Goal: Check status: Check status

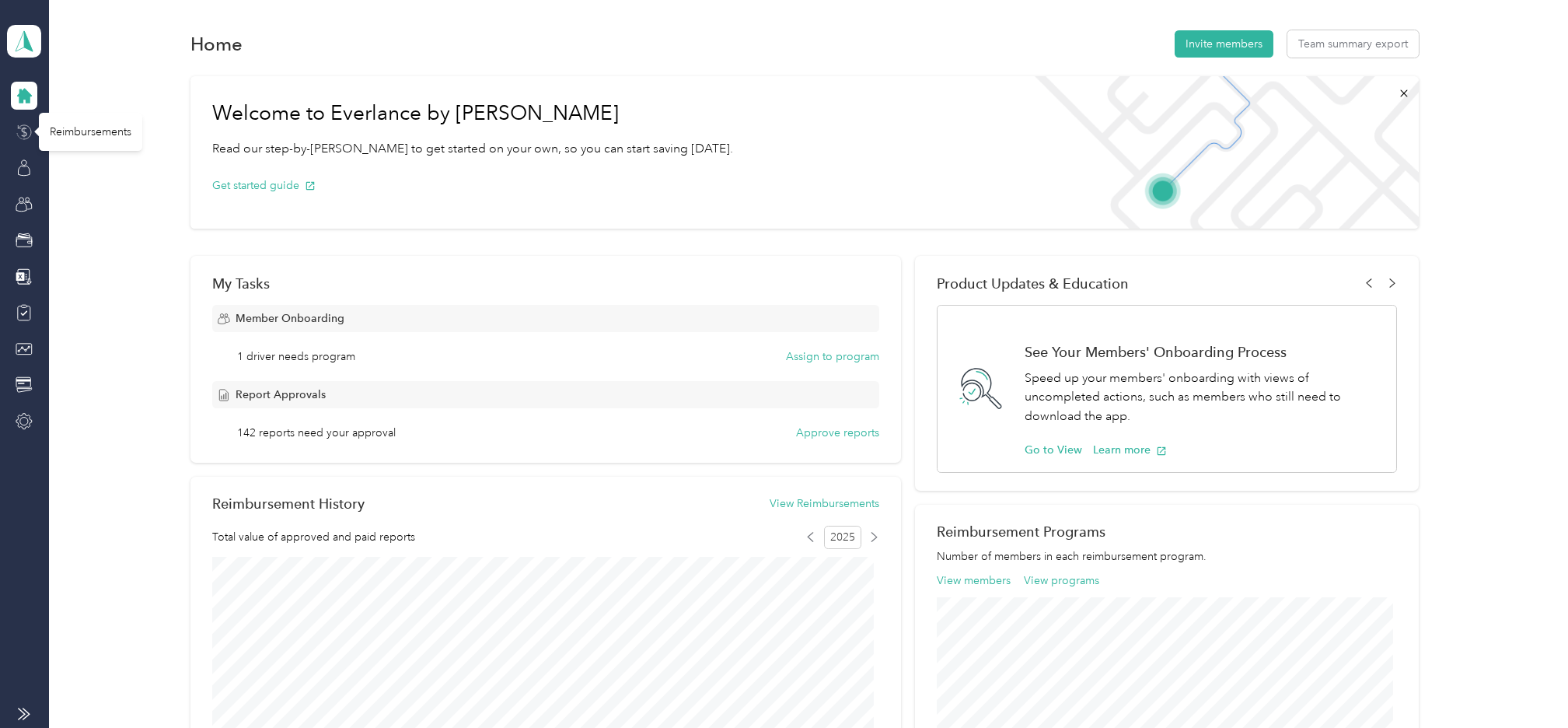
click at [23, 130] on icon at bounding box center [24, 132] width 6 height 10
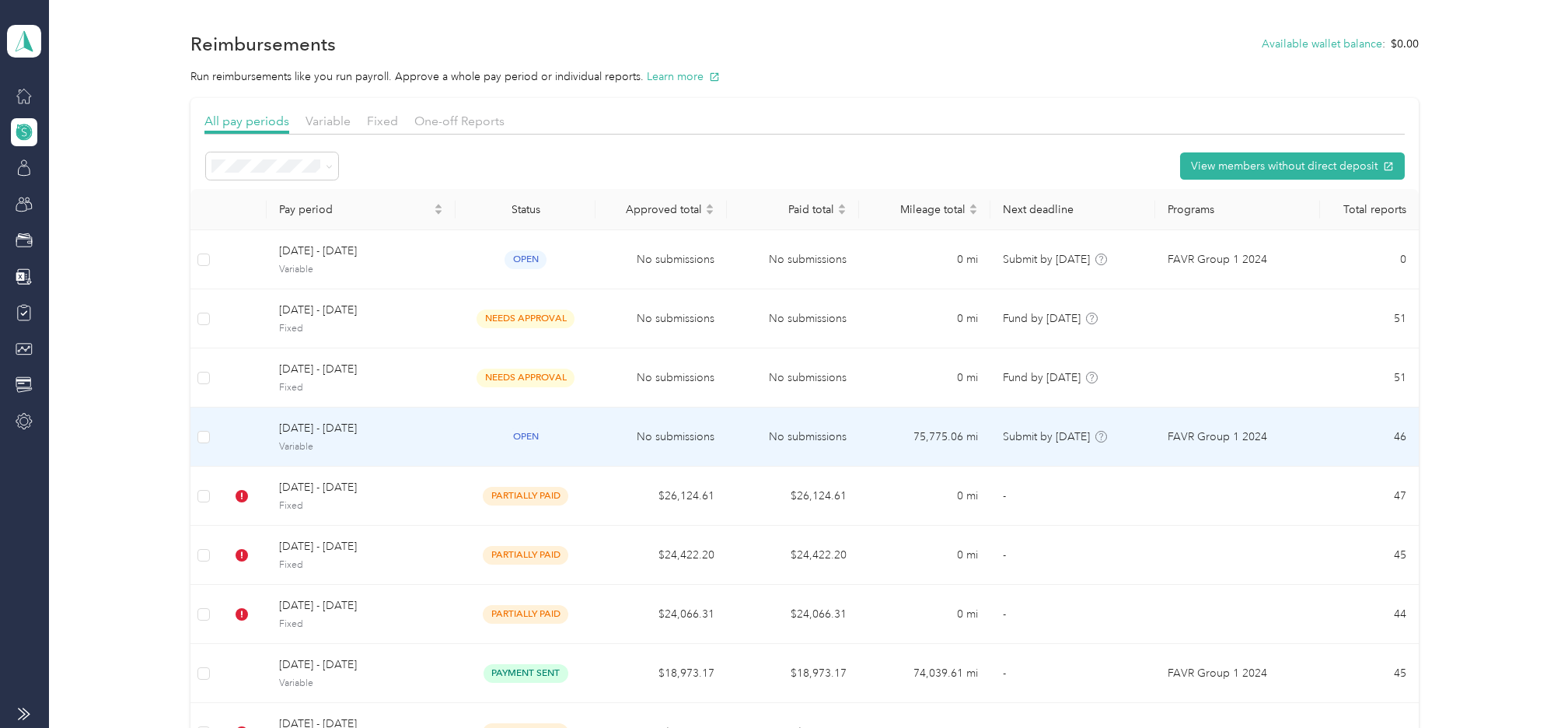
click at [310, 432] on span "[DATE] - [DATE]" at bounding box center [361, 428] width 164 height 17
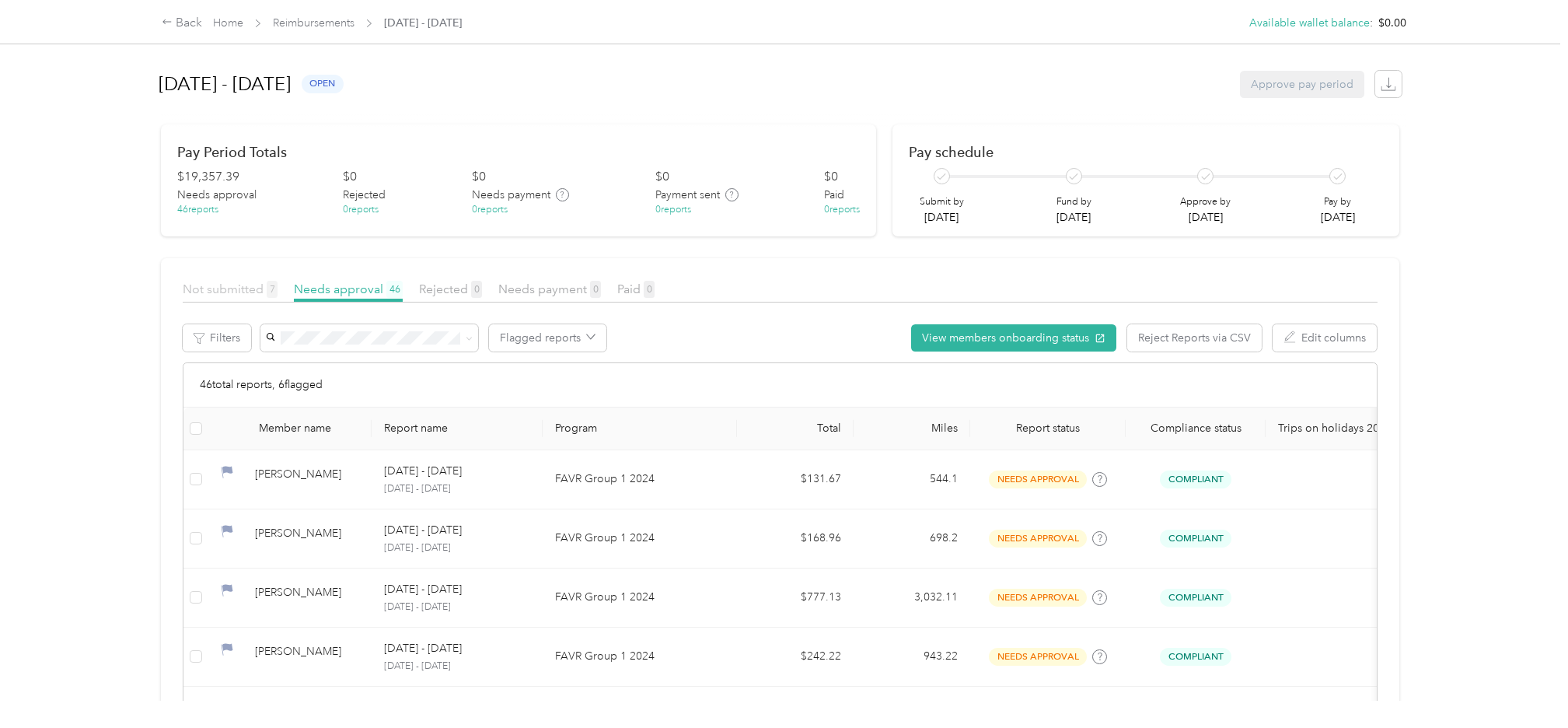
click at [228, 291] on span "Not submitted 7" at bounding box center [230, 289] width 95 height 15
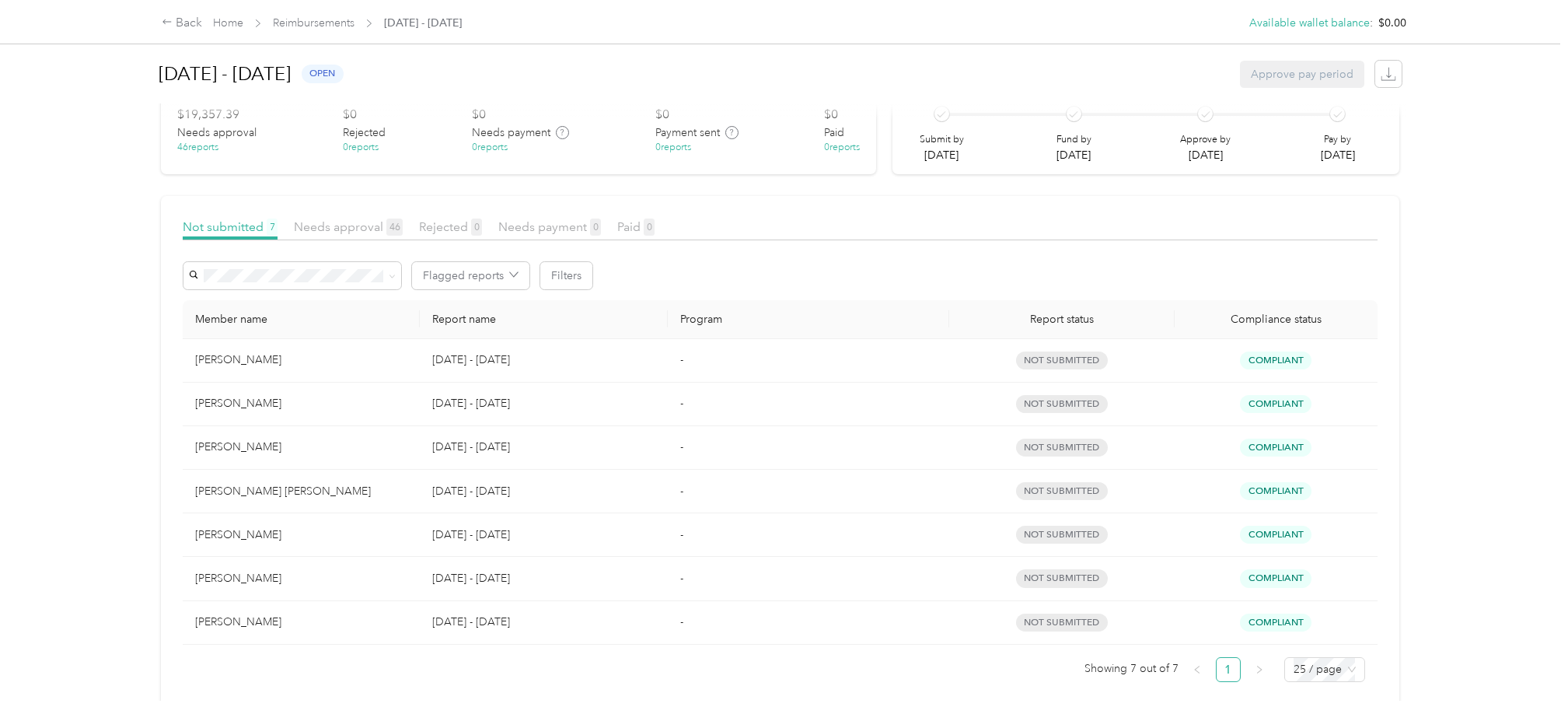
scroll to position [94, 0]
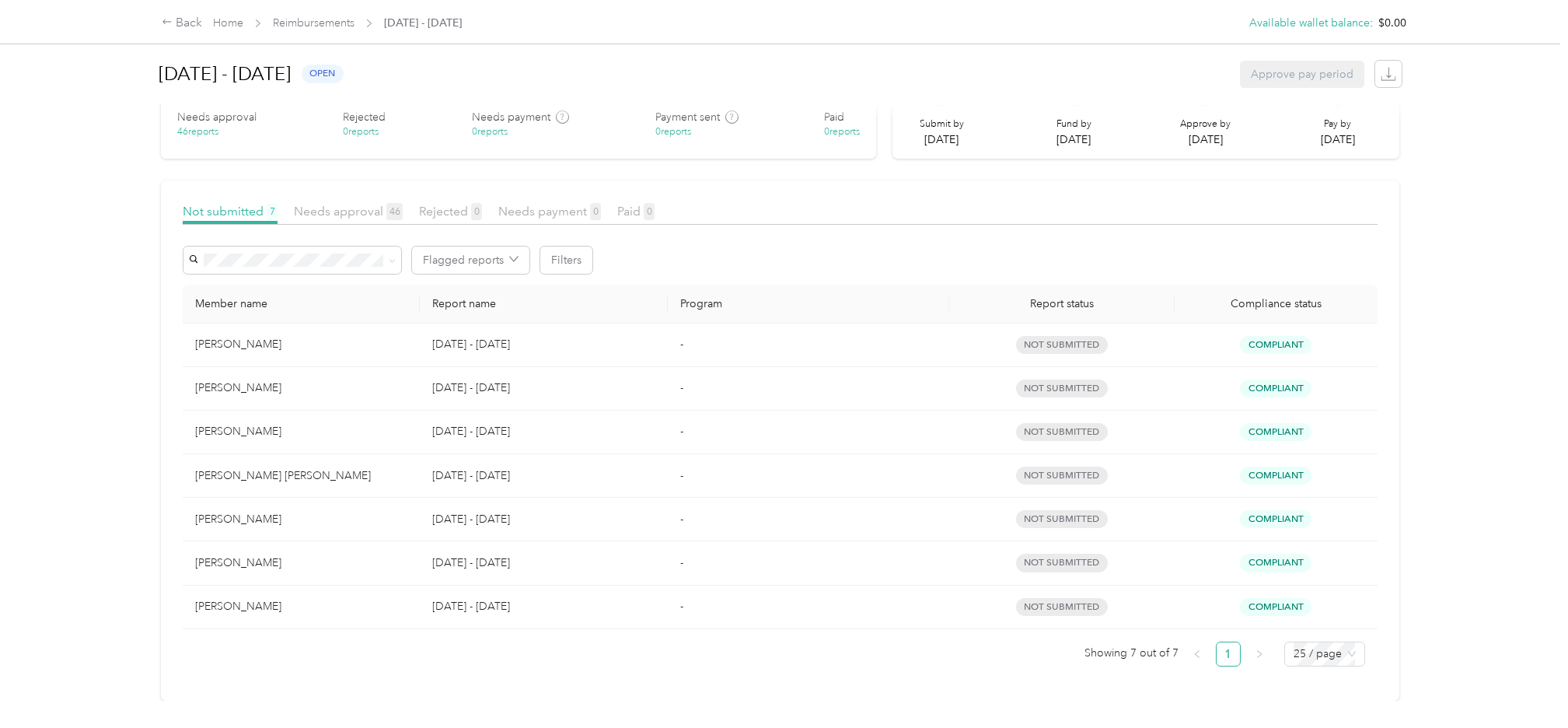
click at [923, 202] on div "Not submitted 7 Needs approval 46 Rejected 0 Needs payment 0 Paid 0" at bounding box center [780, 213] width 1195 height 23
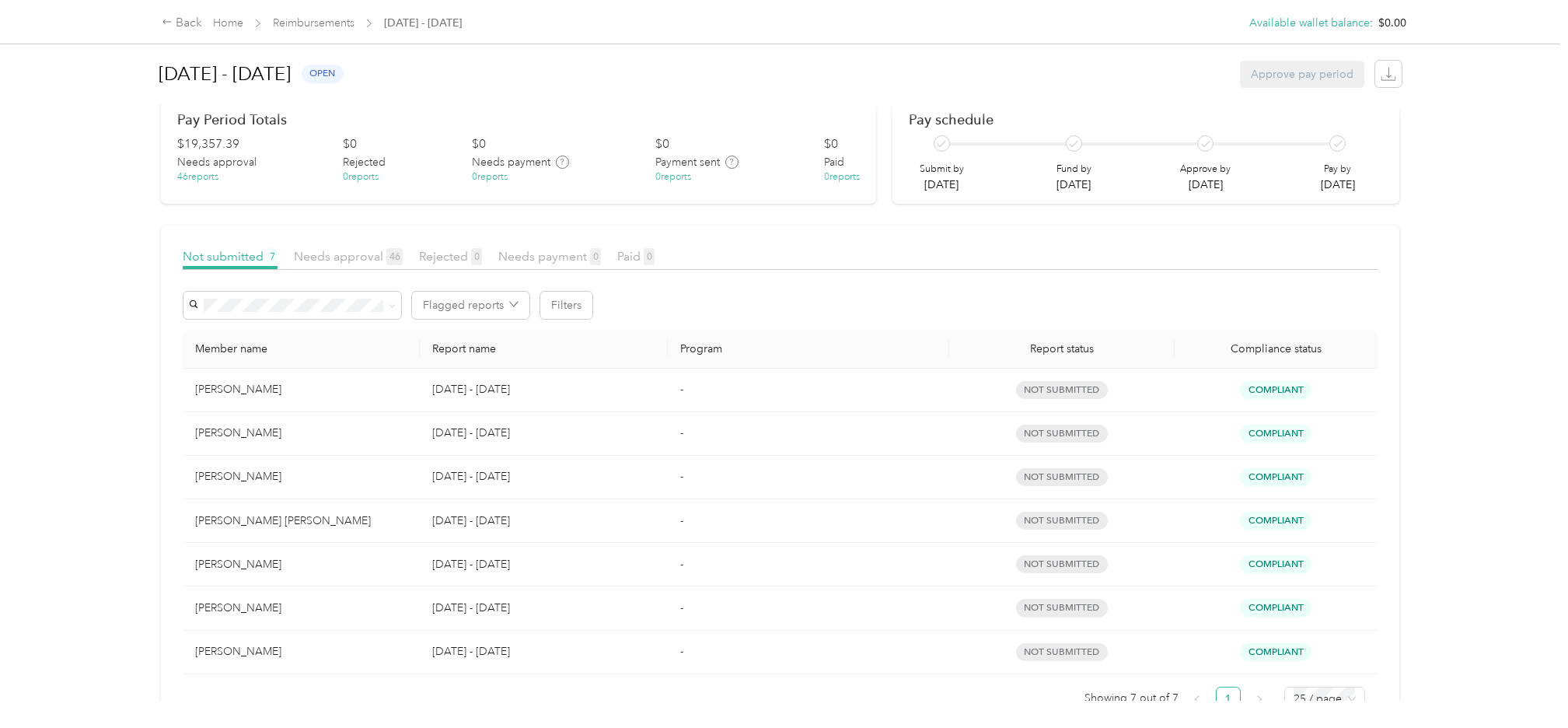
scroll to position [0, 0]
